Goal: Information Seeking & Learning: Learn about a topic

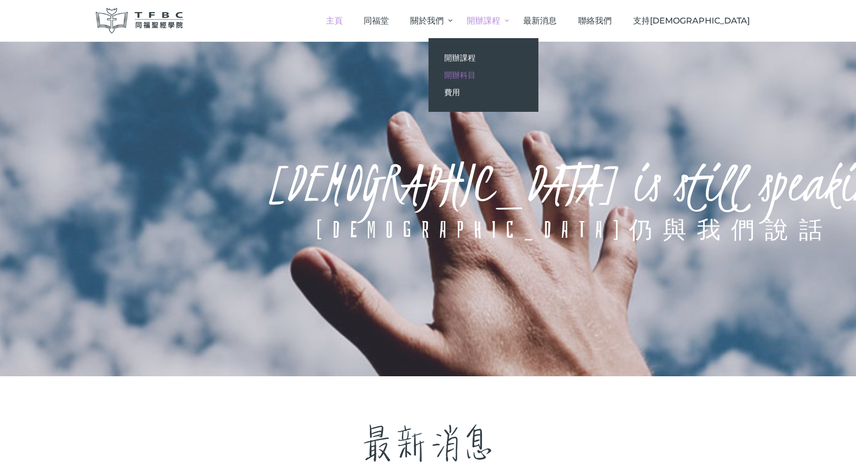
click at [475, 74] on span "開辦科目" at bounding box center [459, 75] width 31 height 10
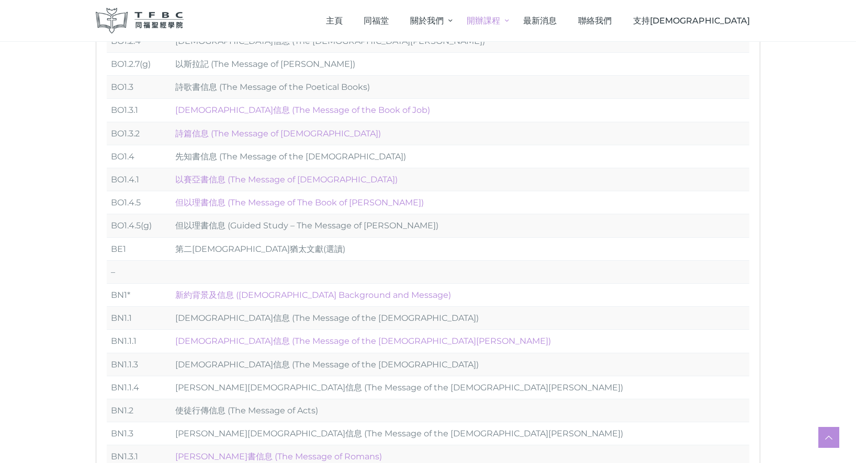
scroll to position [441, 0]
click at [210, 412] on td "使徒行傳信息 (The Message of Acts)" at bounding box center [460, 409] width 578 height 23
click at [211, 290] on link "新約背景及信息 (New Testament Background and Message)" at bounding box center [313, 294] width 276 height 10
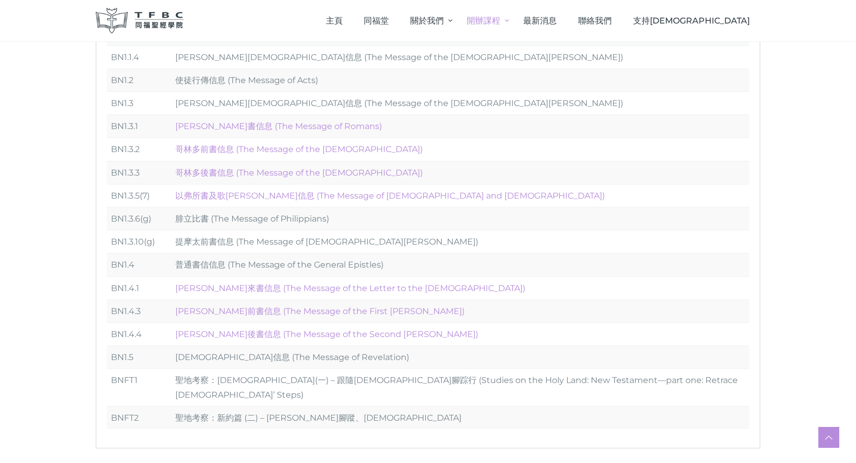
scroll to position [772, 0]
click at [207, 104] on td "保羅書信信息 (The Message of the Pauline Epistles)" at bounding box center [460, 101] width 578 height 23
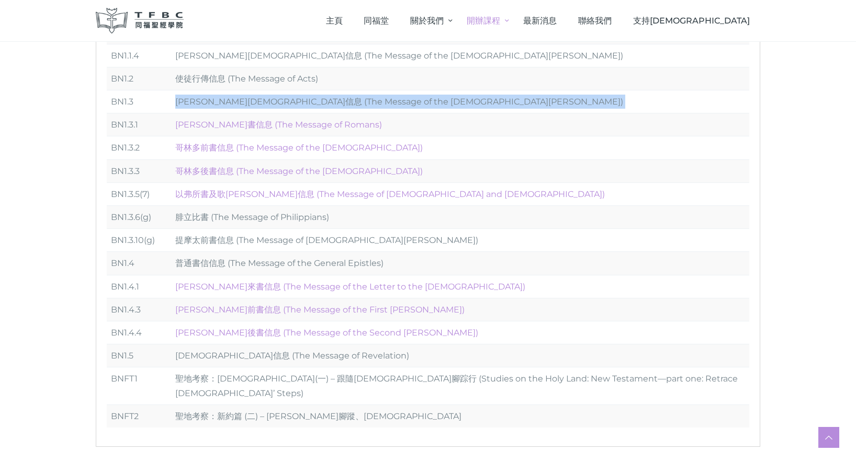
click at [207, 104] on td "保羅書信信息 (The Message of the Pauline Epistles)" at bounding box center [460, 101] width 578 height 23
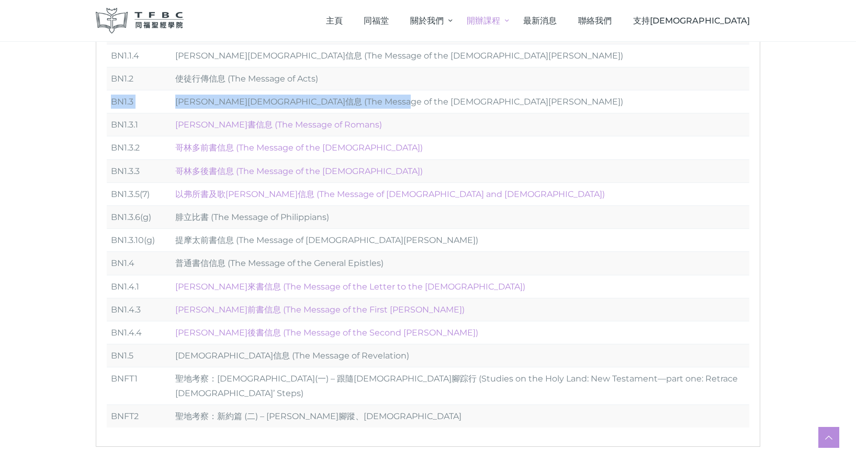
drag, startPoint x: 112, startPoint y: 101, endPoint x: 387, endPoint y: 105, distance: 274.6
click at [387, 105] on tr "BN1.3 保羅書信信息 (The Message of the Pauline Epistles)" at bounding box center [428, 101] width 642 height 23
copy tr "BN1.3 保羅書信信息 (The Message of the Pauline Epistles)"
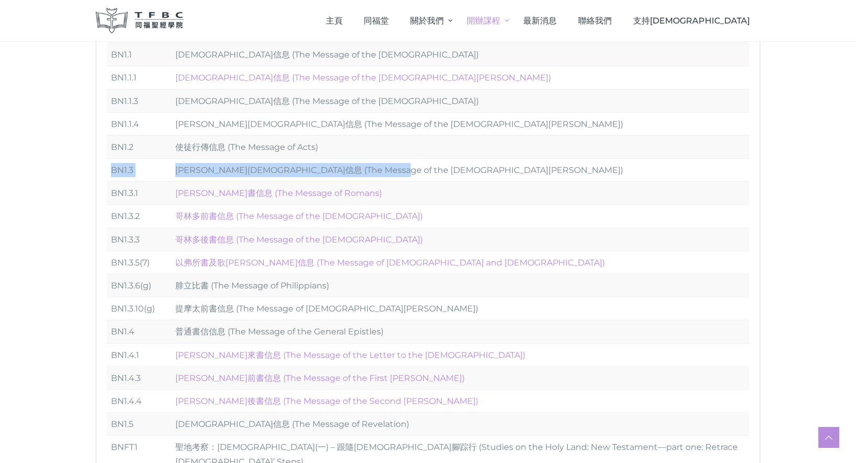
scroll to position [700, 0]
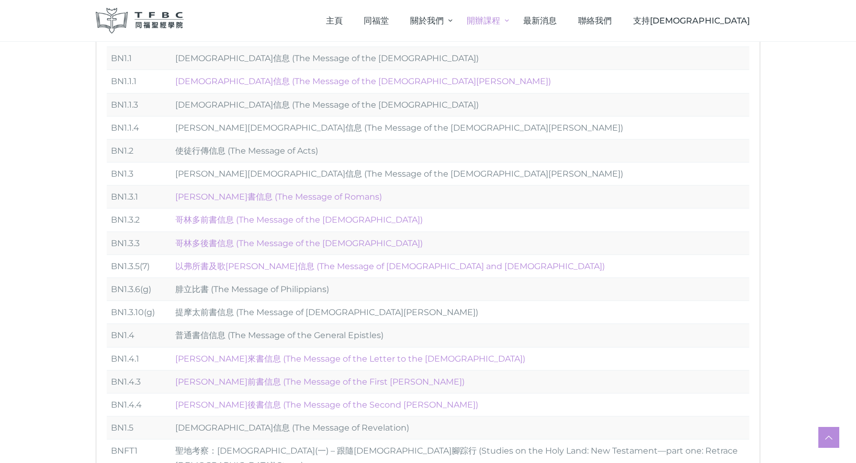
click at [370, 151] on td "使徒行傳信息 (The Message of Acts)" at bounding box center [460, 150] width 578 height 23
click at [111, 150] on td "BN1.2" at bounding box center [139, 150] width 64 height 23
drag, startPoint x: 111, startPoint y: 150, endPoint x: 324, endPoint y: 151, distance: 212.9
click at [324, 151] on tr "BN1.2 使徒行傳信息 (The Message of Acts)" at bounding box center [428, 150] width 642 height 23
copy tr "BN1.2 使徒行傳信息 (The Message of Acts)"
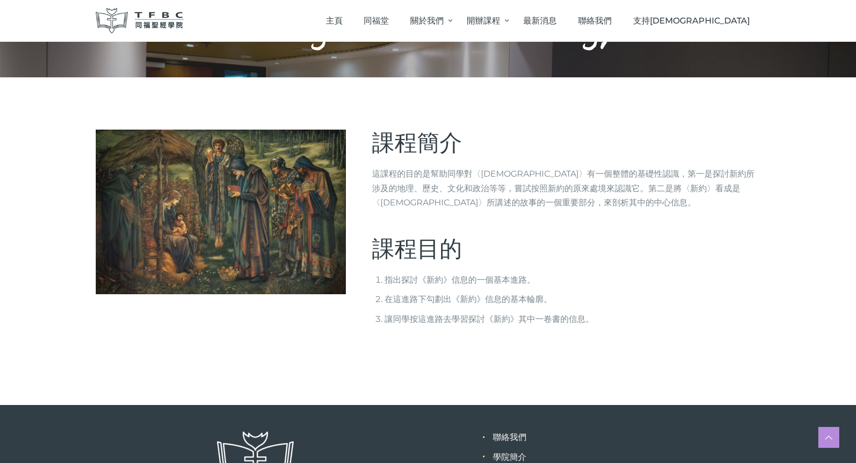
scroll to position [105, 0]
